Goal: Check status: Check status

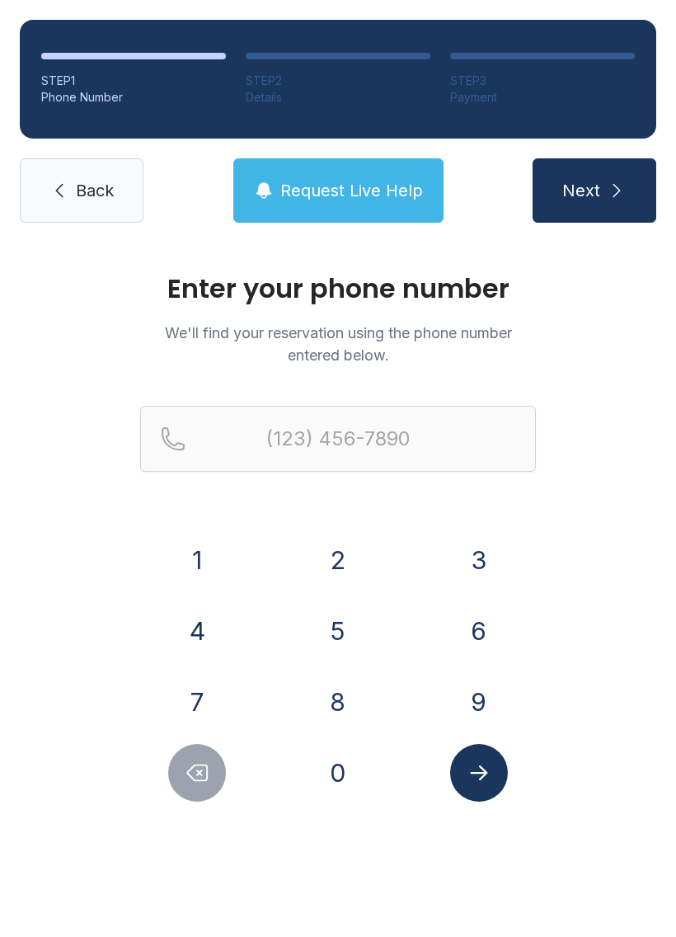
click at [346, 566] on button "2" at bounding box center [338, 560] width 58 height 58
click at [465, 565] on button "3" at bounding box center [479, 560] width 58 height 58
click at [486, 703] on button "9" at bounding box center [479, 702] width 58 height 58
click at [339, 696] on button "8" at bounding box center [338, 702] width 58 height 58
click at [349, 550] on button "2" at bounding box center [338, 560] width 58 height 58
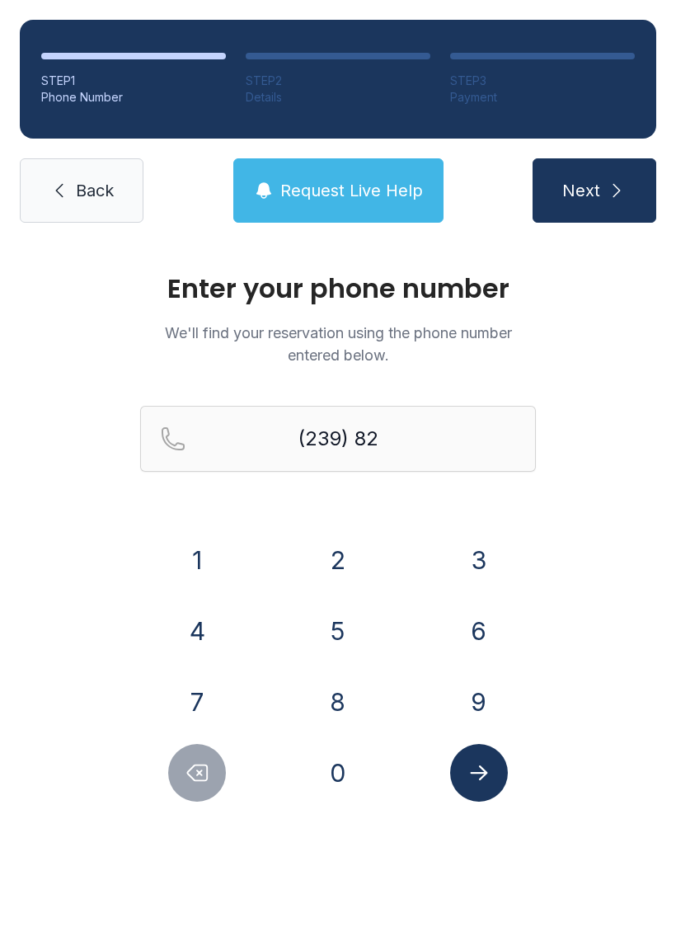
click at [344, 629] on button "5" at bounding box center [338, 631] width 58 height 58
click at [484, 700] on button "9" at bounding box center [479, 702] width 58 height 58
click at [345, 615] on button "5" at bounding box center [338, 631] width 58 height 58
click at [479, 559] on button "3" at bounding box center [479, 560] width 58 height 58
click at [345, 782] on button "0" at bounding box center [338, 773] width 58 height 58
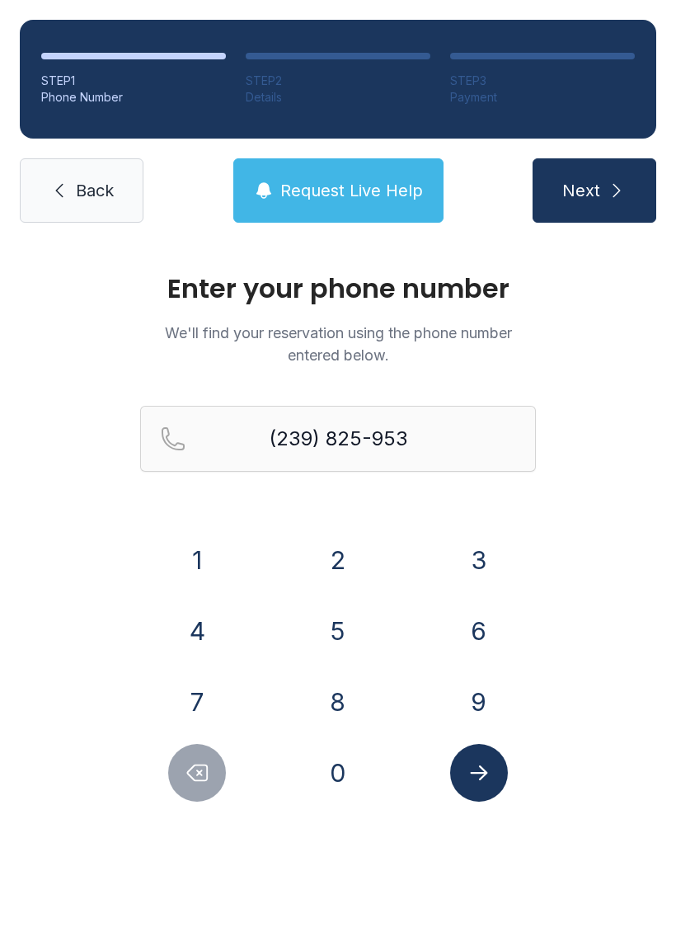
type input "[PHONE_NUMBER]"
click at [500, 787] on button "Submit lookup form" at bounding box center [479, 773] width 58 height 58
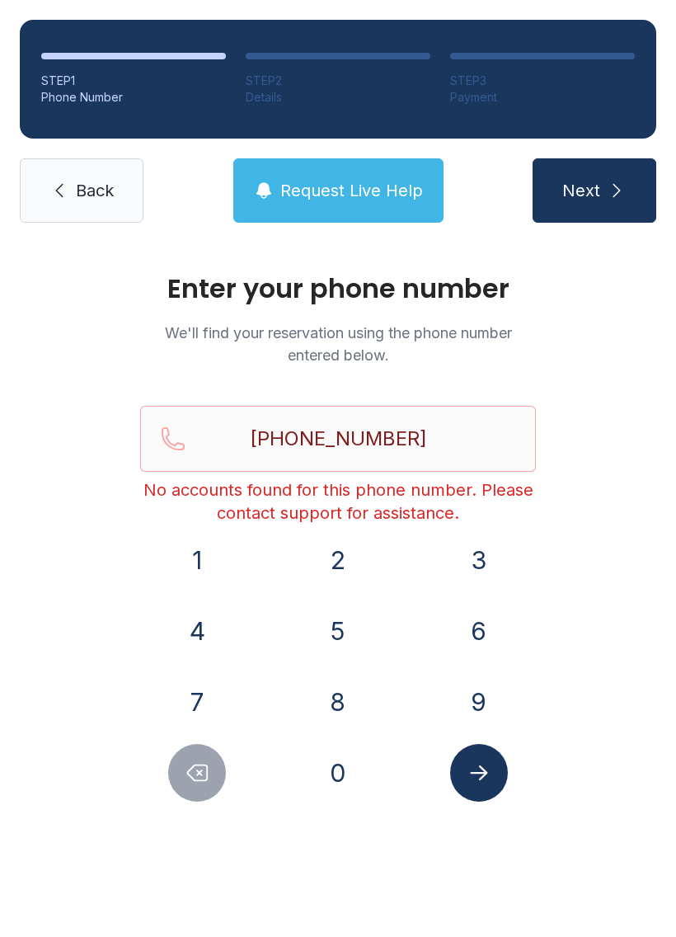
click at [481, 773] on icon "Submit lookup form" at bounding box center [478, 772] width 17 height 15
click at [485, 777] on icon "Submit lookup form" at bounding box center [479, 772] width 25 height 25
click at [608, 190] on icon "submit" at bounding box center [617, 191] width 20 height 20
click at [596, 205] on button "Next" at bounding box center [595, 190] width 124 height 64
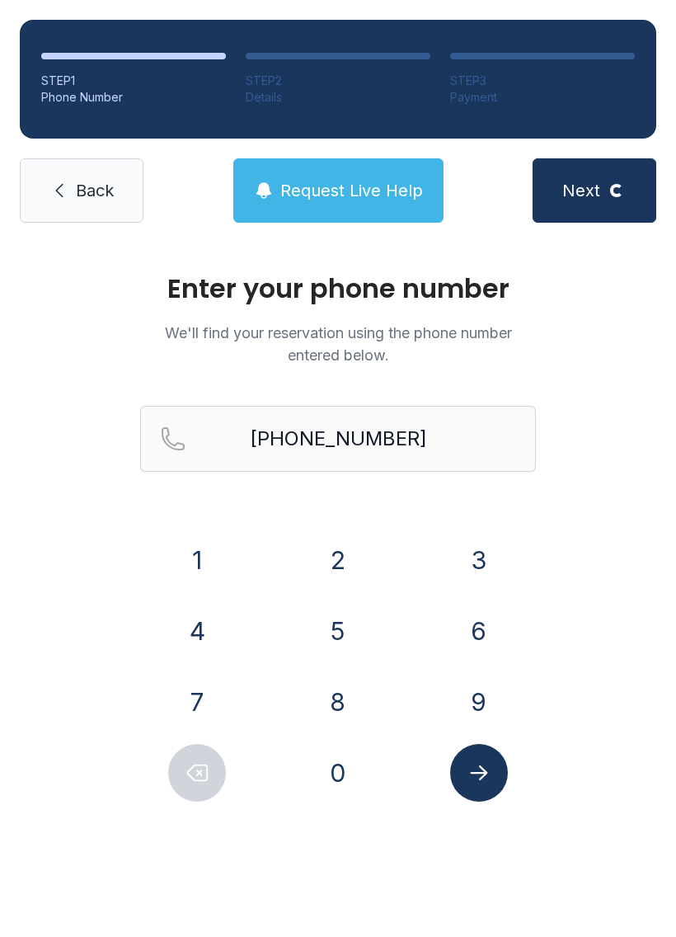
click at [347, 184] on span "Request Live Help" at bounding box center [351, 190] width 143 height 23
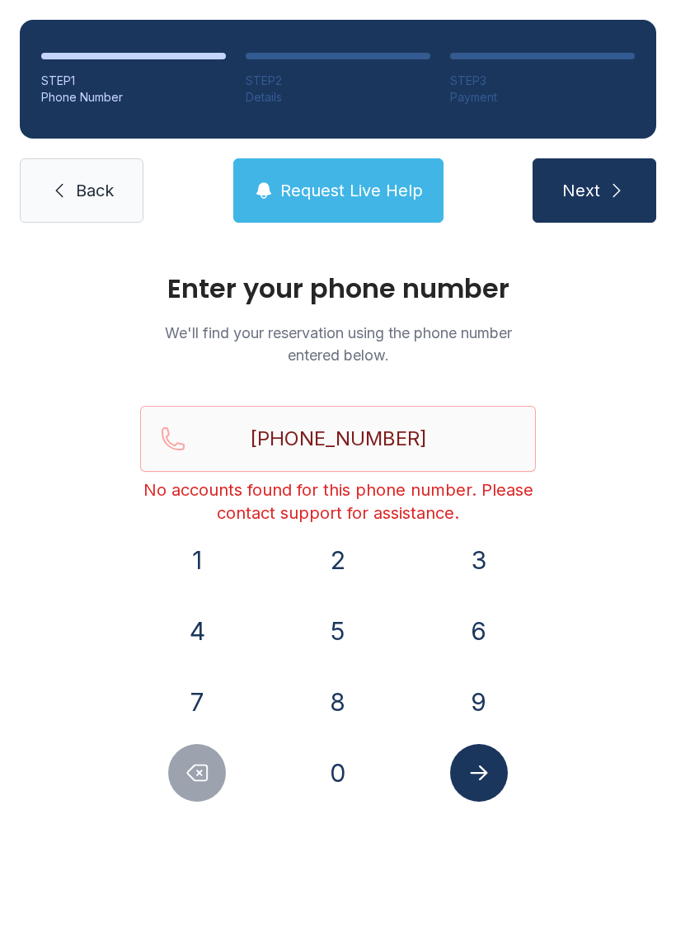
click at [339, 560] on button "2" at bounding box center [338, 560] width 58 height 58
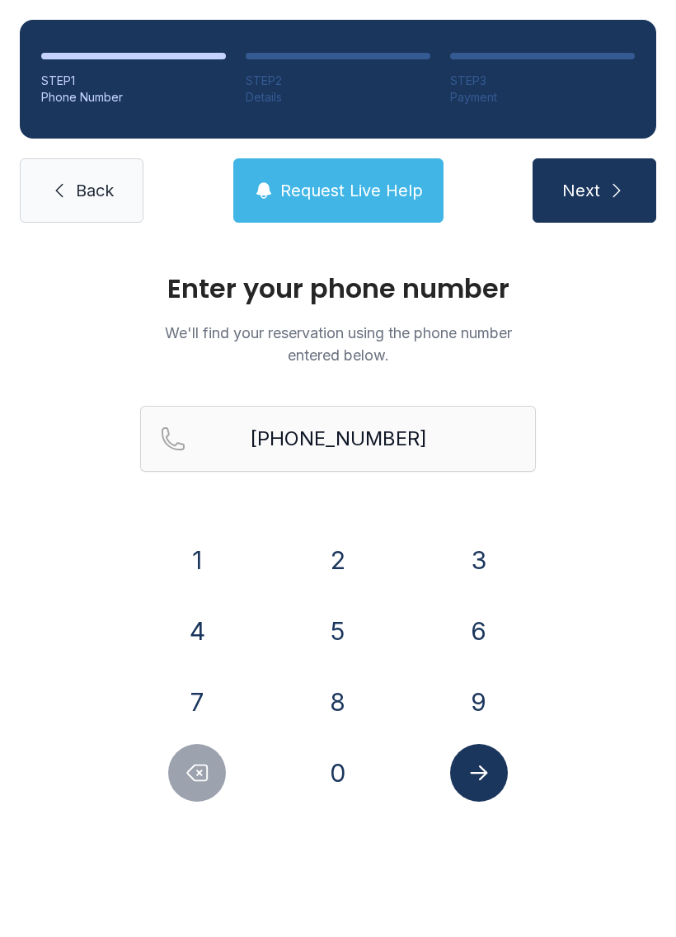
click at [291, 195] on span "Request Live Help" at bounding box center [351, 190] width 143 height 23
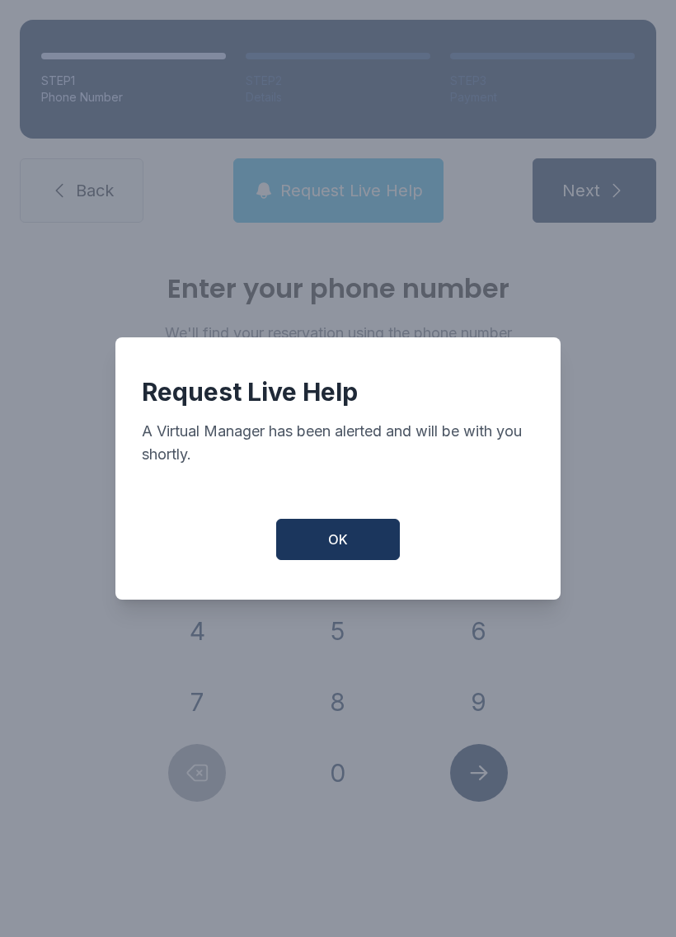
click at [336, 527] on button "OK" at bounding box center [338, 539] width 124 height 41
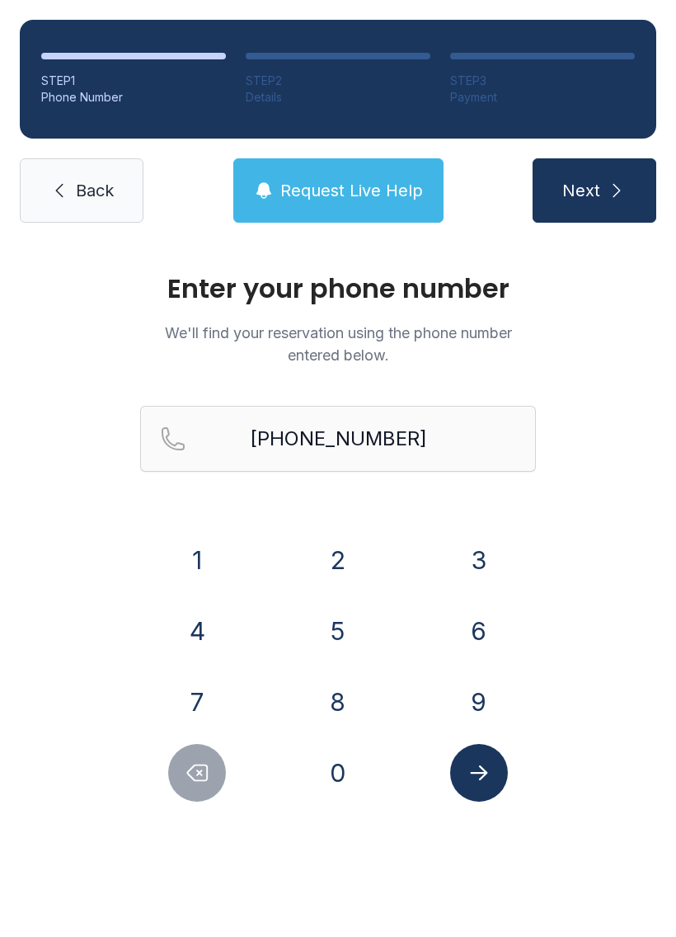
click at [315, 186] on span "Request Live Help" at bounding box center [351, 190] width 143 height 23
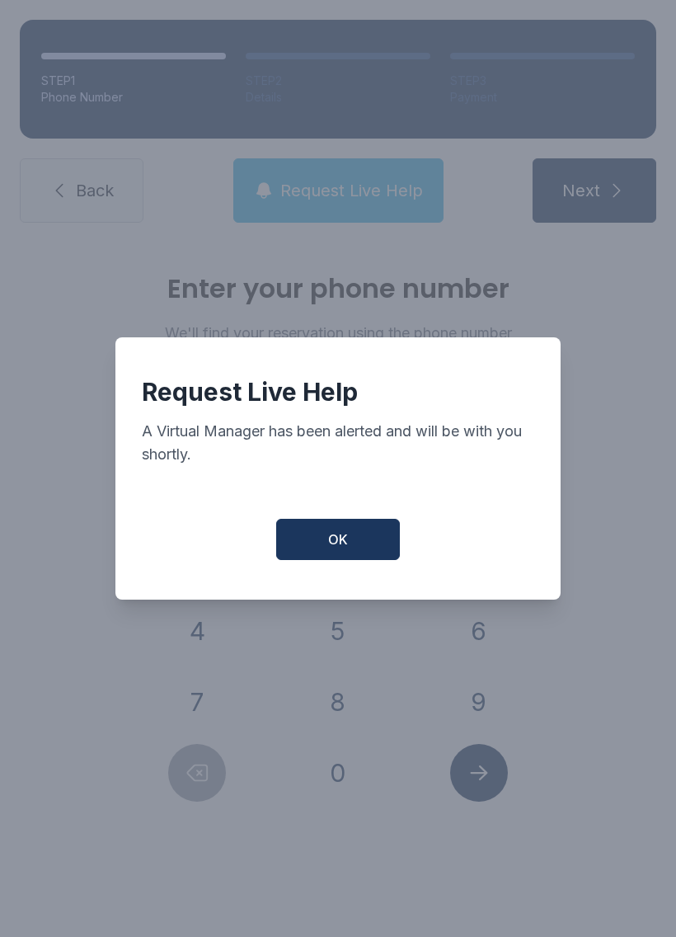
click at [320, 539] on button "OK" at bounding box center [338, 539] width 124 height 41
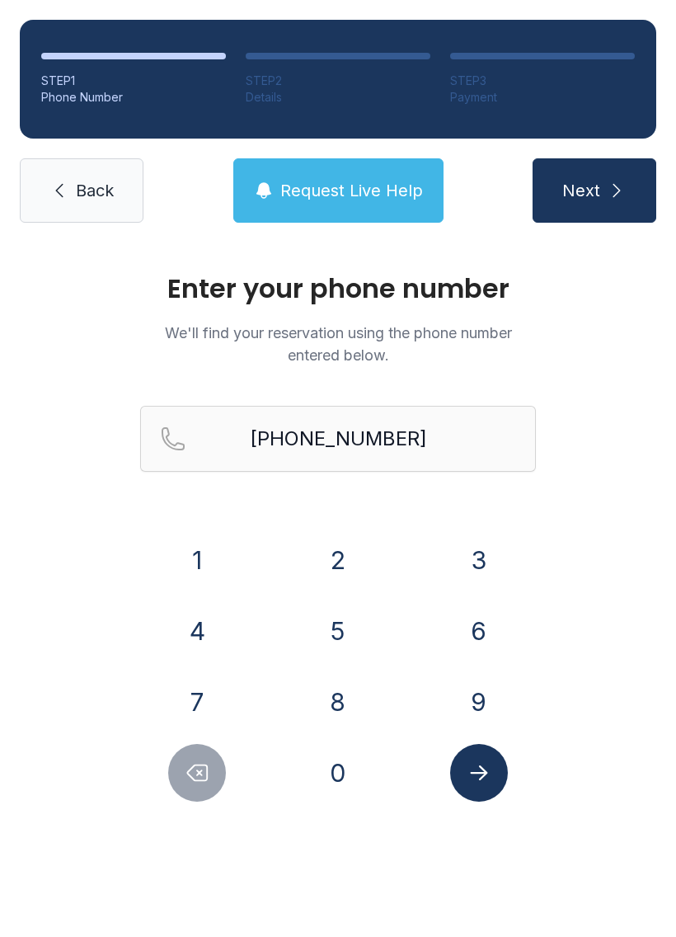
click at [481, 800] on button "Submit lookup form" at bounding box center [479, 773] width 58 height 58
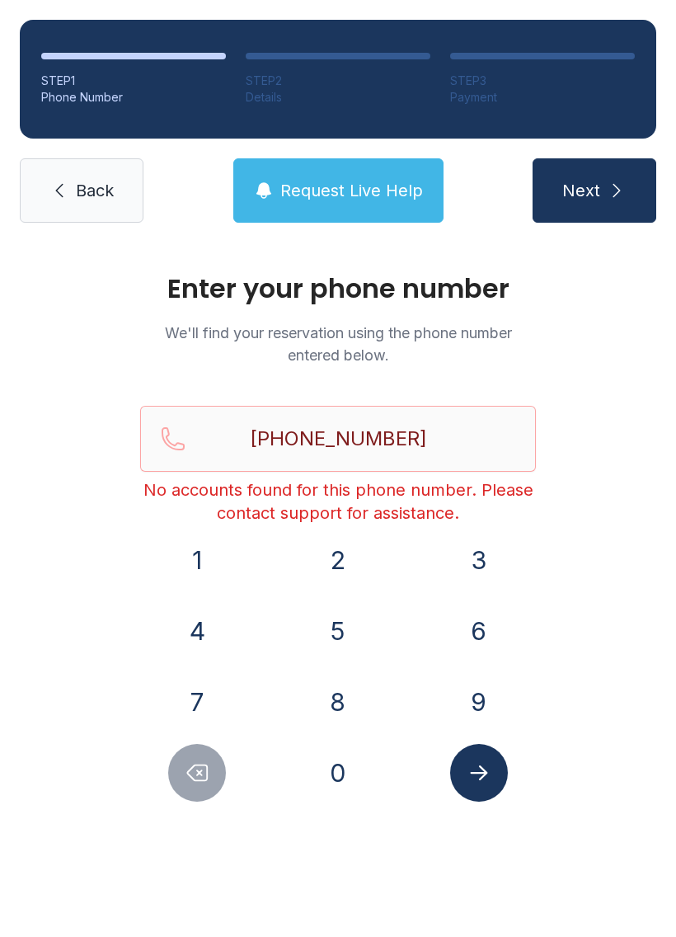
click at [308, 174] on button "Request Live Help" at bounding box center [338, 190] width 210 height 64
